Goal: Information Seeking & Learning: Learn about a topic

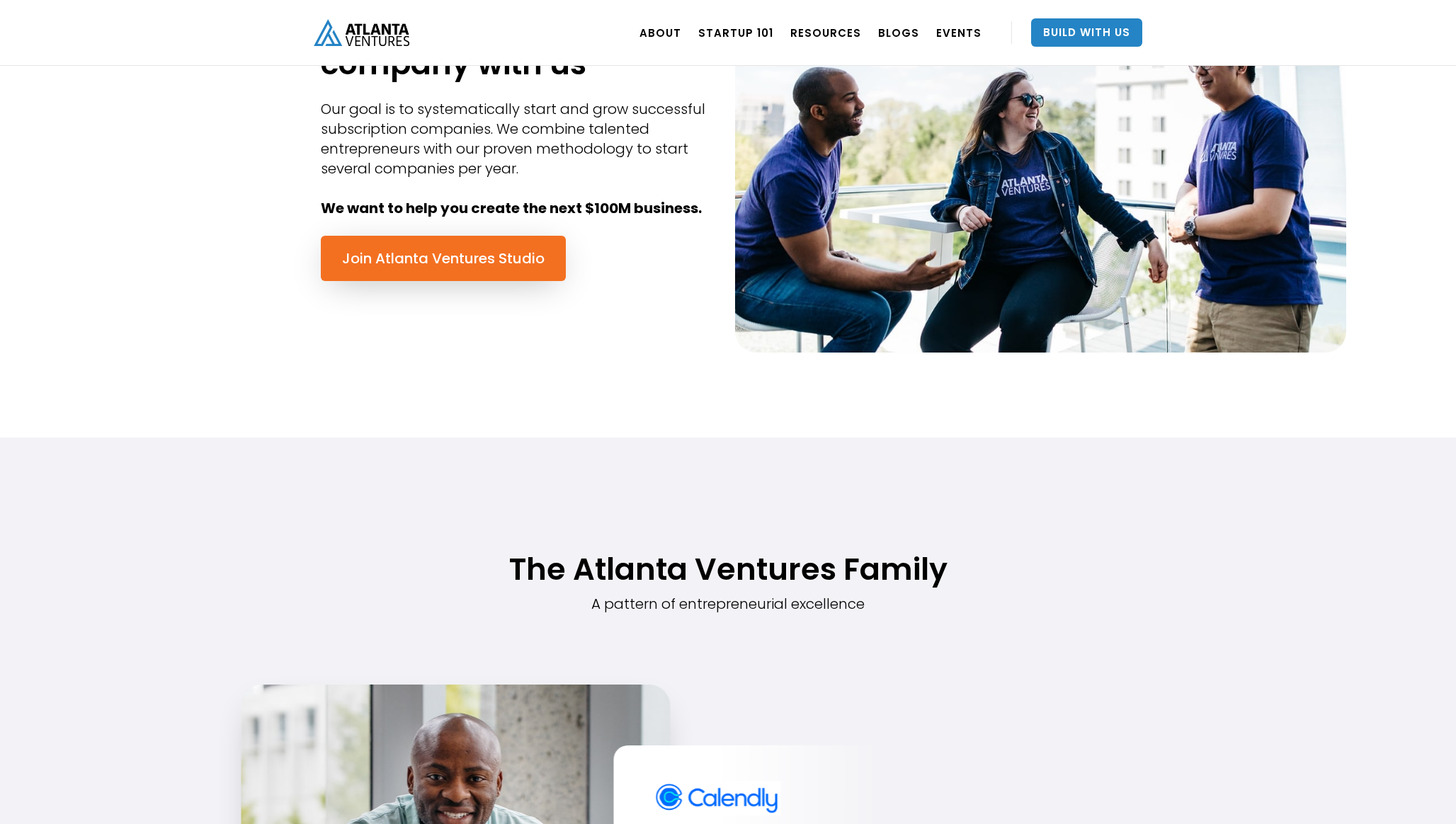
scroll to position [755, 0]
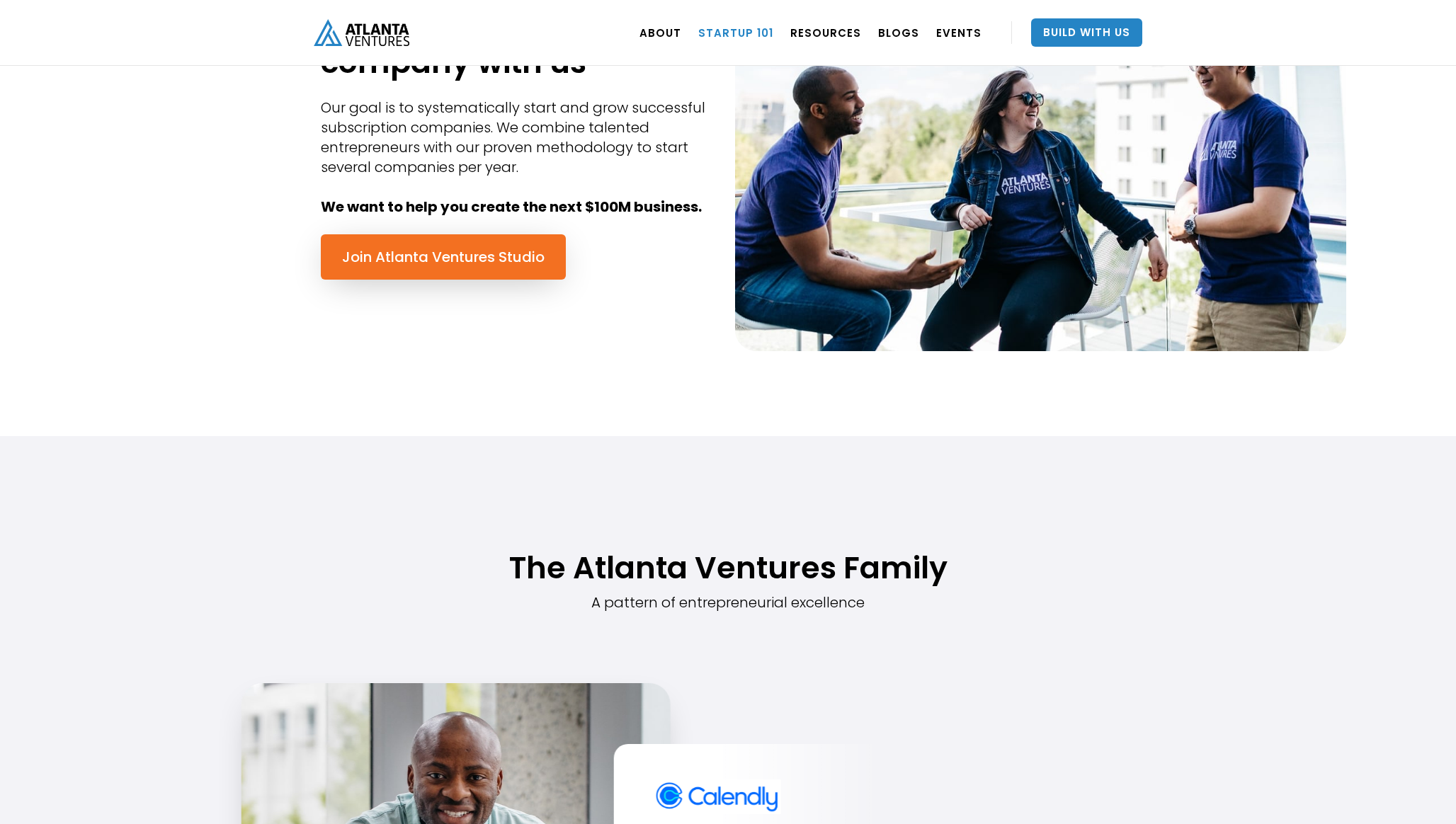
click at [764, 32] on link "Startup 101" at bounding box center [736, 32] width 75 height 40
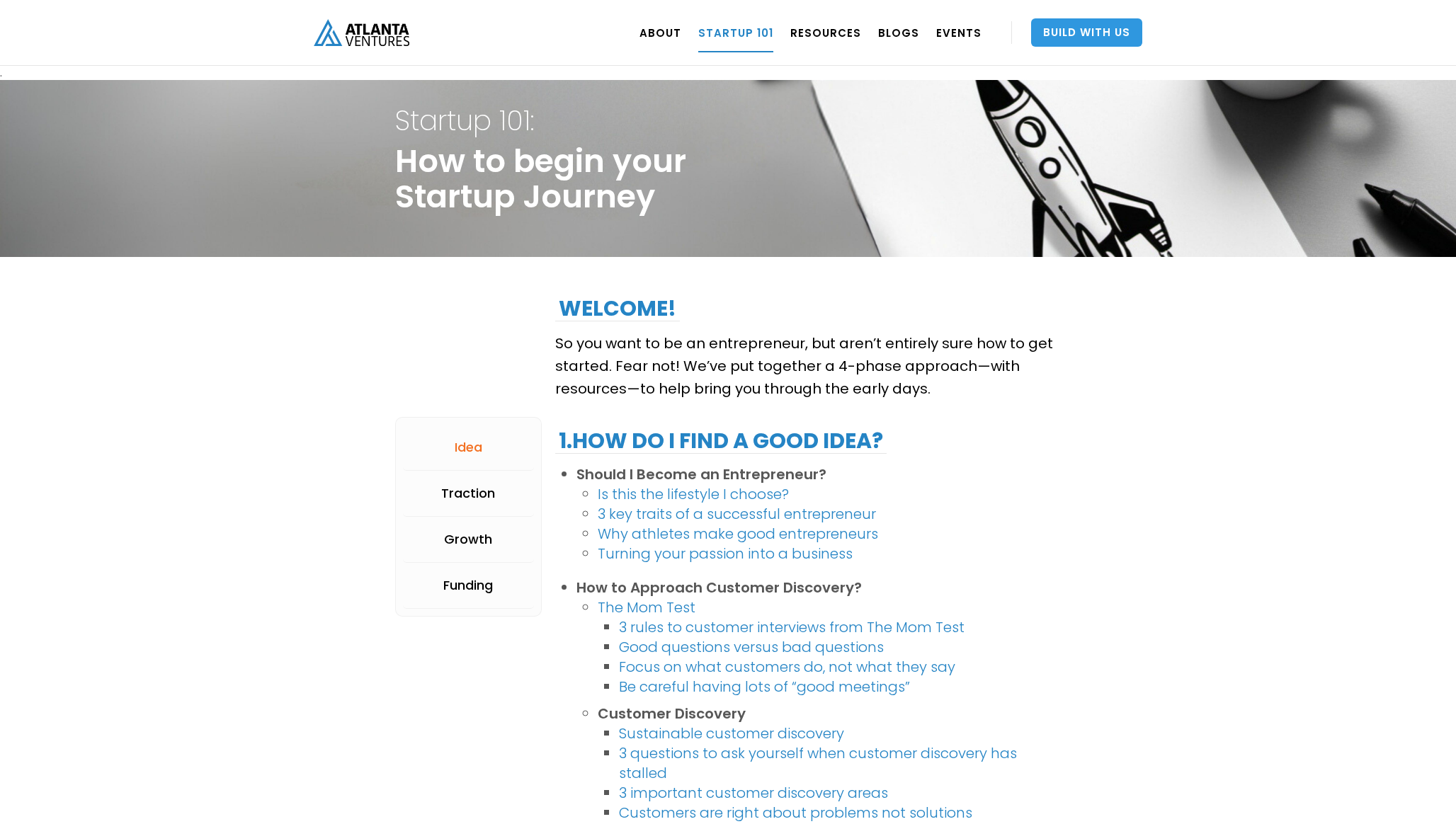
click at [1082, 45] on link "Build With Us" at bounding box center [1086, 32] width 111 height 28
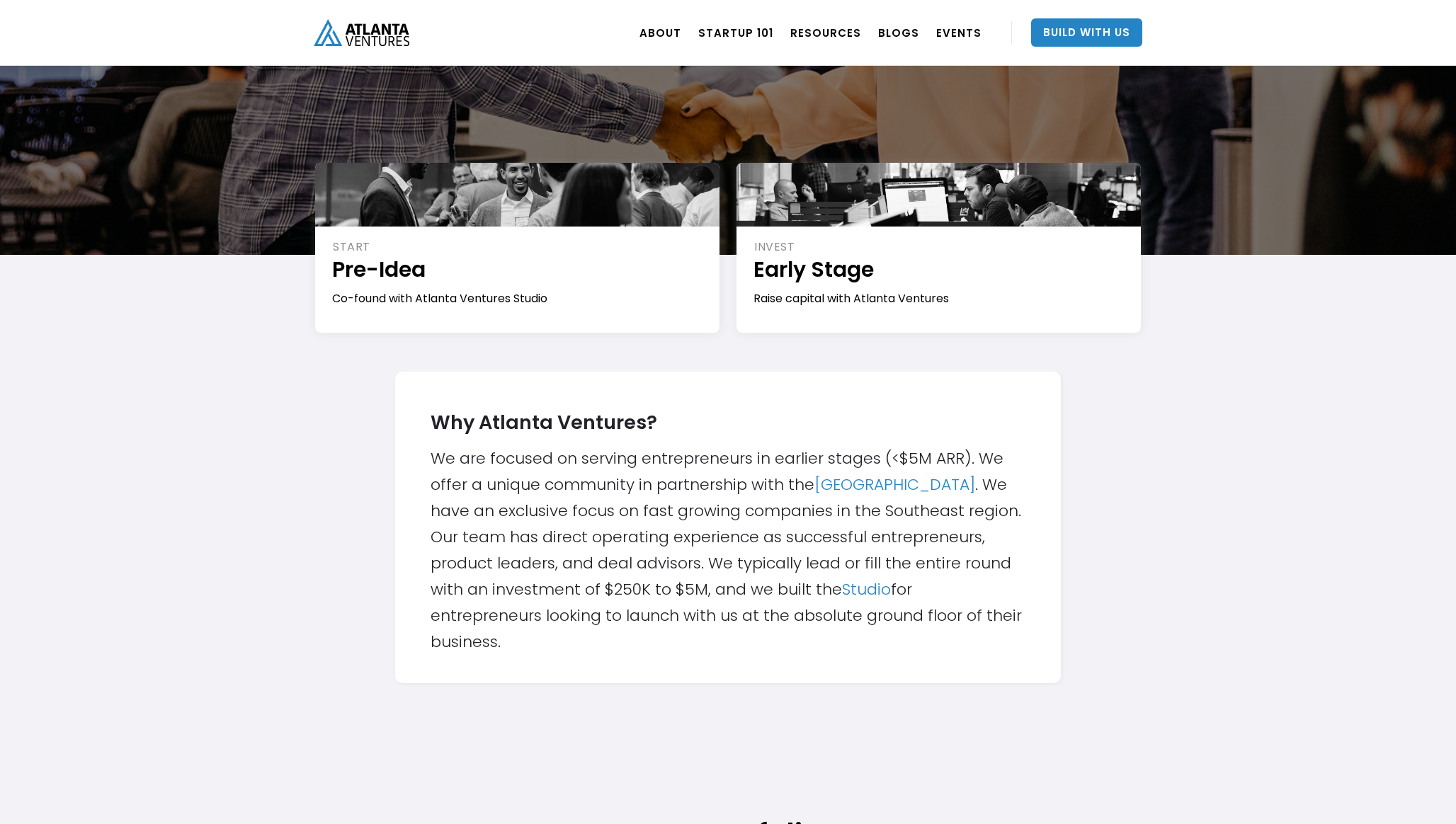
scroll to position [184, 0]
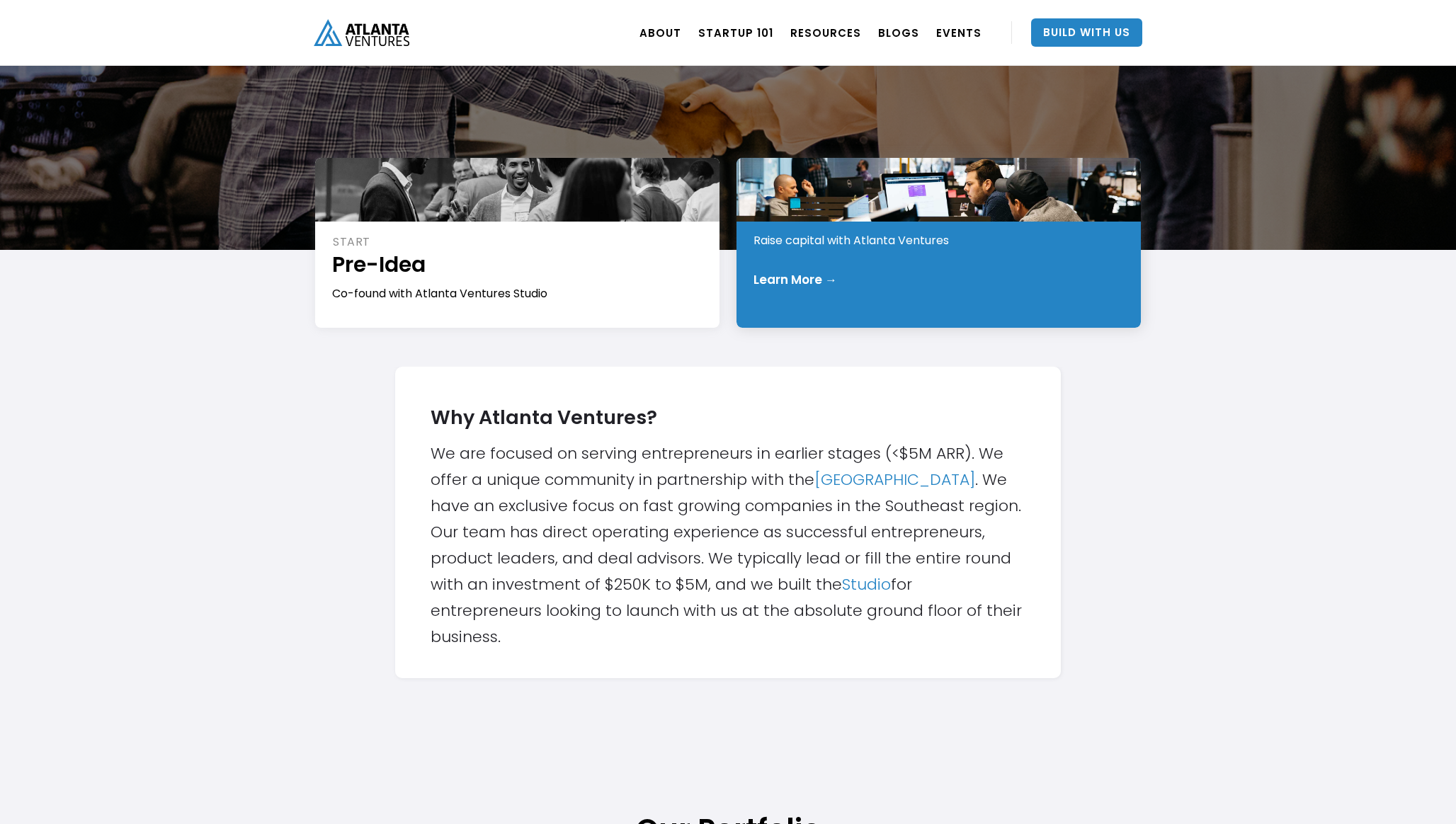
click at [814, 273] on div "Learn More →" at bounding box center [795, 280] width 84 height 14
